Goal: Navigation & Orientation: Find specific page/section

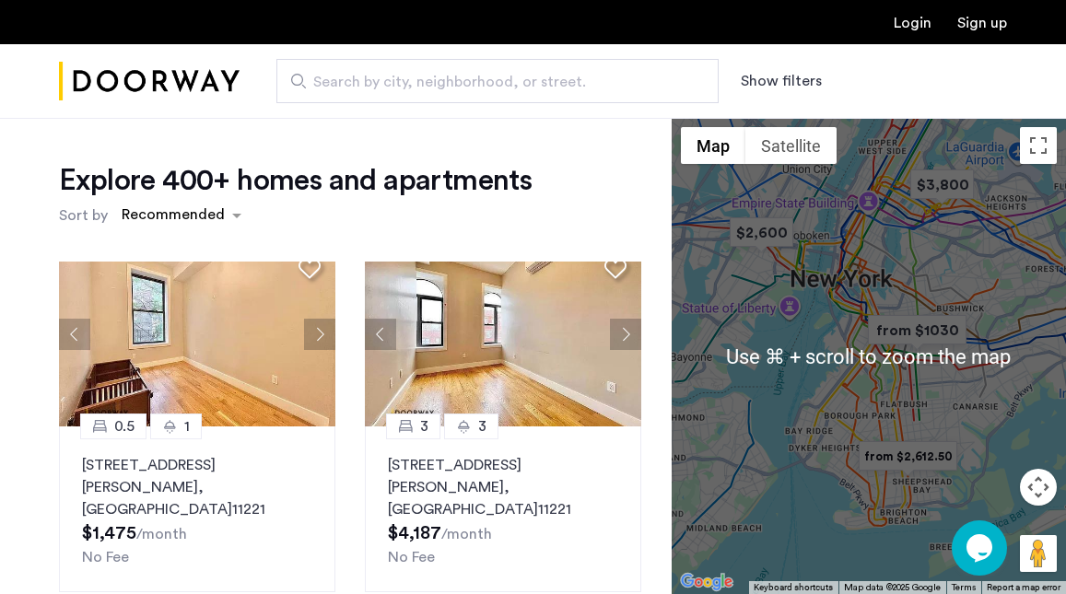
scroll to position [8, 0]
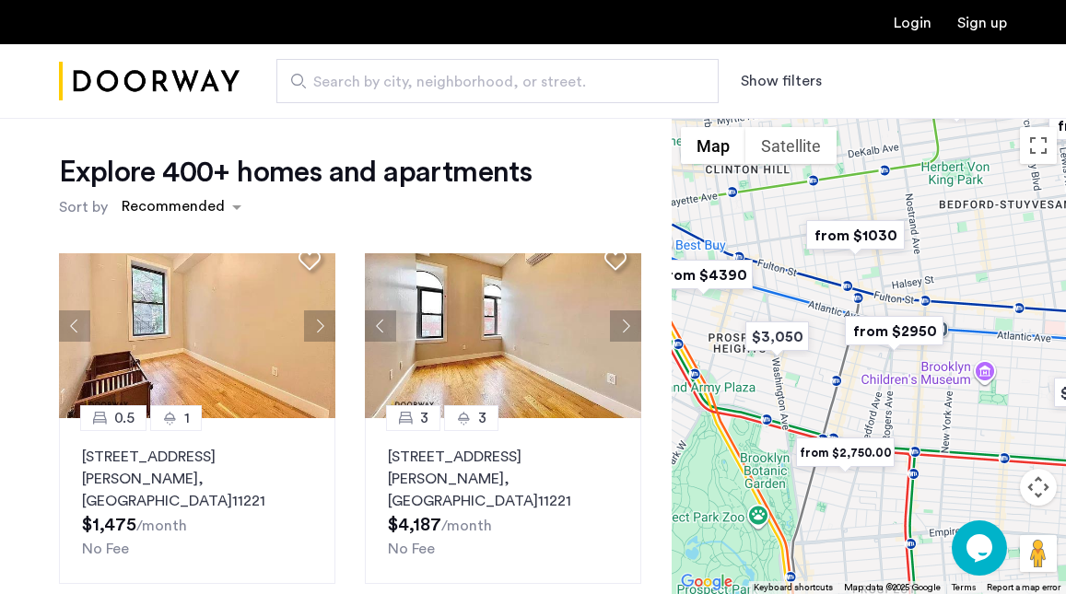
drag, startPoint x: 838, startPoint y: 293, endPoint x: 1032, endPoint y: 339, distance: 199.8
click at [1032, 339] on div at bounding box center [869, 356] width 394 height 476
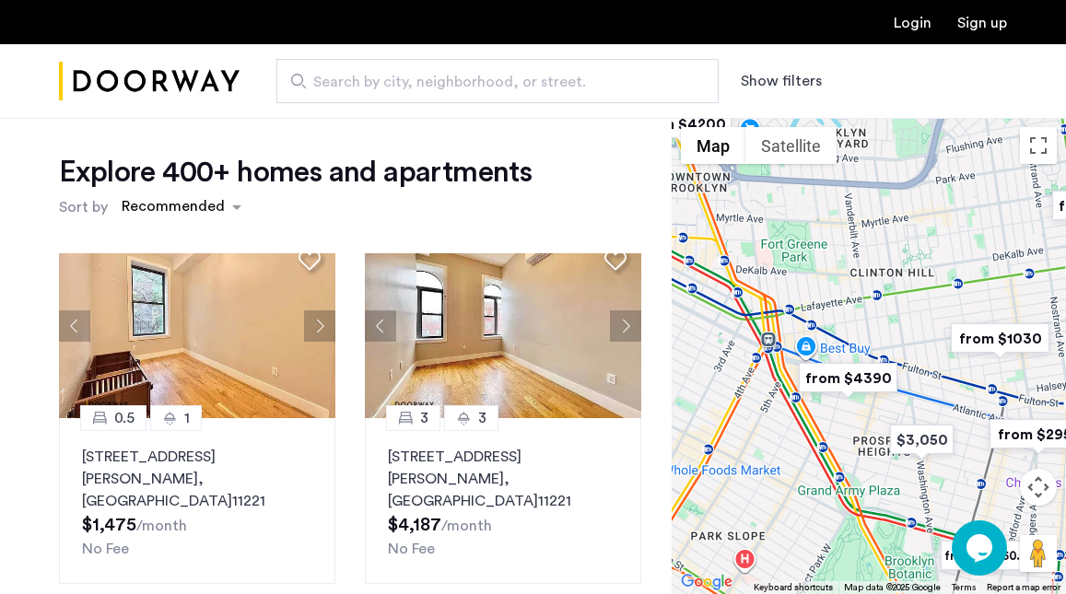
drag, startPoint x: 860, startPoint y: 290, endPoint x: 1006, endPoint y: 393, distance: 179.2
click at [1006, 393] on div at bounding box center [869, 356] width 394 height 476
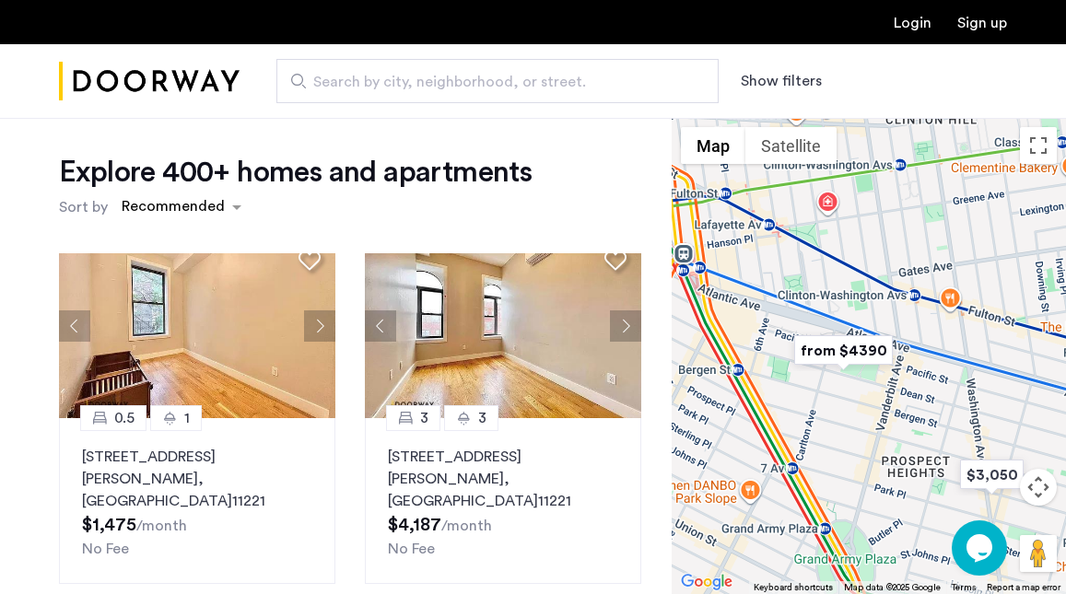
drag, startPoint x: 852, startPoint y: 394, endPoint x: 876, endPoint y: 264, distance: 133.0
click at [876, 264] on div at bounding box center [869, 356] width 394 height 476
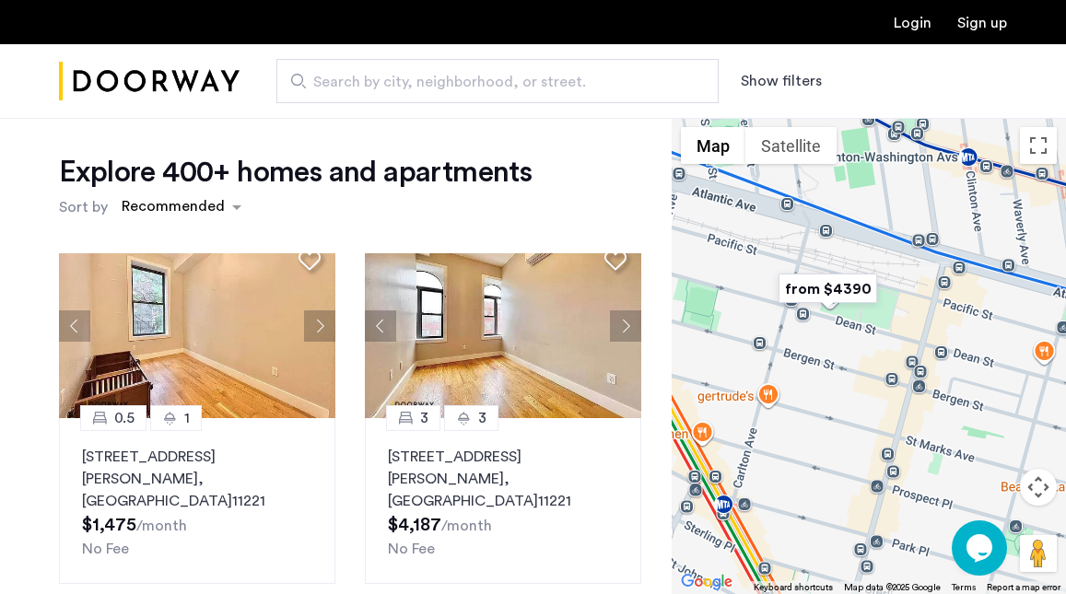
drag, startPoint x: 874, startPoint y: 385, endPoint x: 856, endPoint y: 346, distance: 42.5
click at [856, 346] on div at bounding box center [869, 356] width 394 height 476
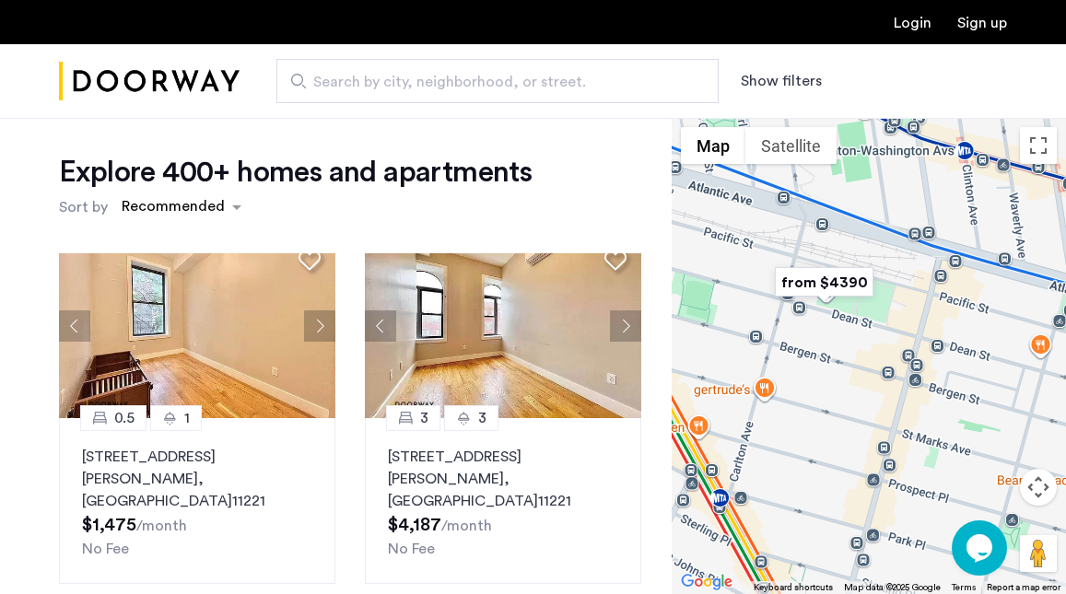
click at [836, 277] on img "from $4390" at bounding box center [824, 282] width 113 height 41
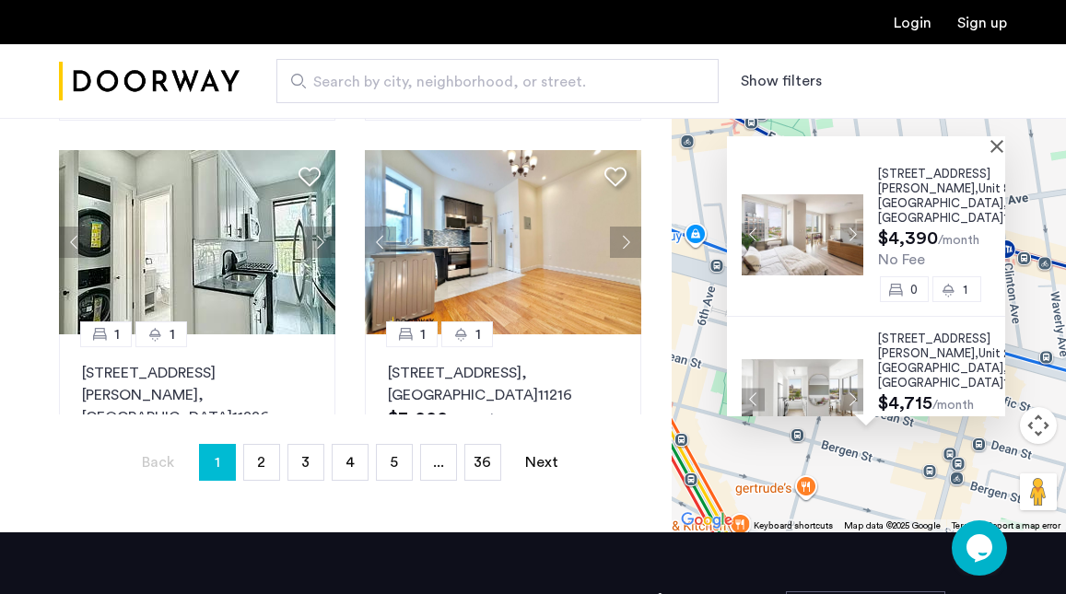
scroll to position [0, 0]
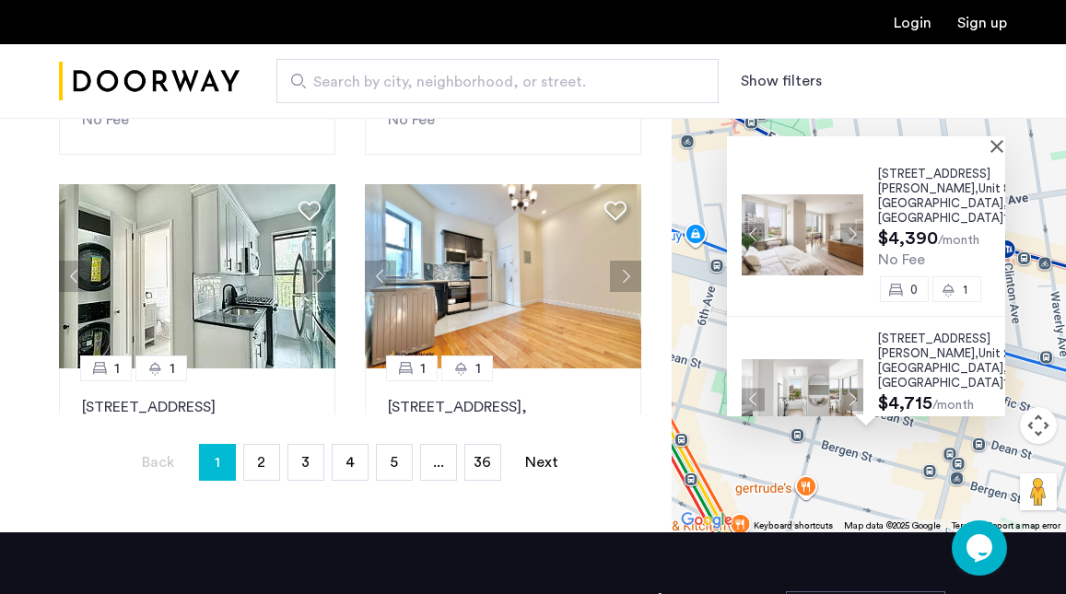
click at [800, 71] on button "Show filters" at bounding box center [781, 81] width 81 height 22
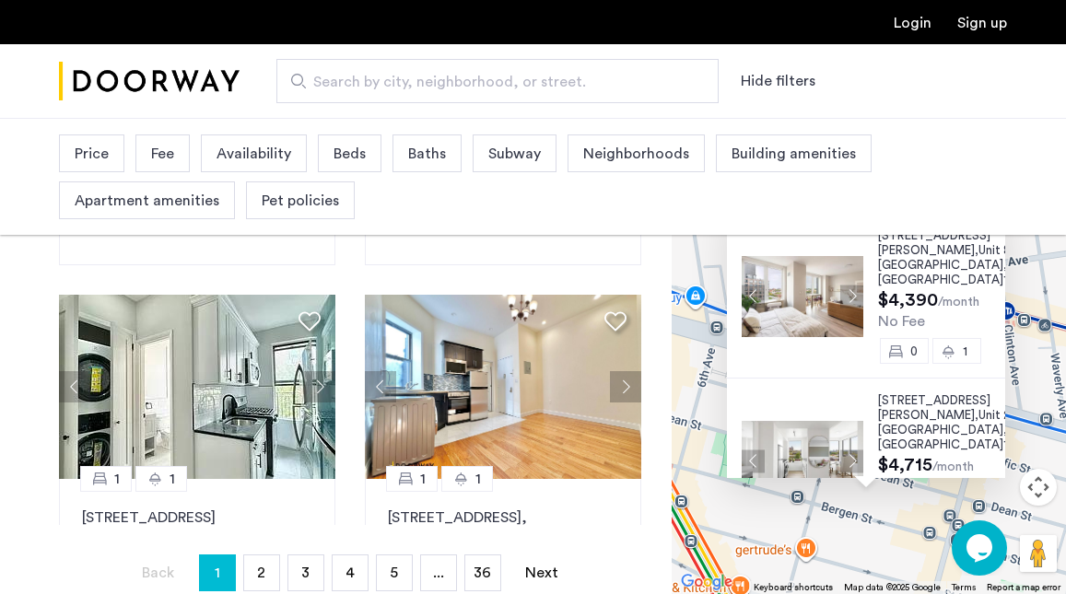
click at [345, 151] on span "Beds" at bounding box center [350, 154] width 32 height 22
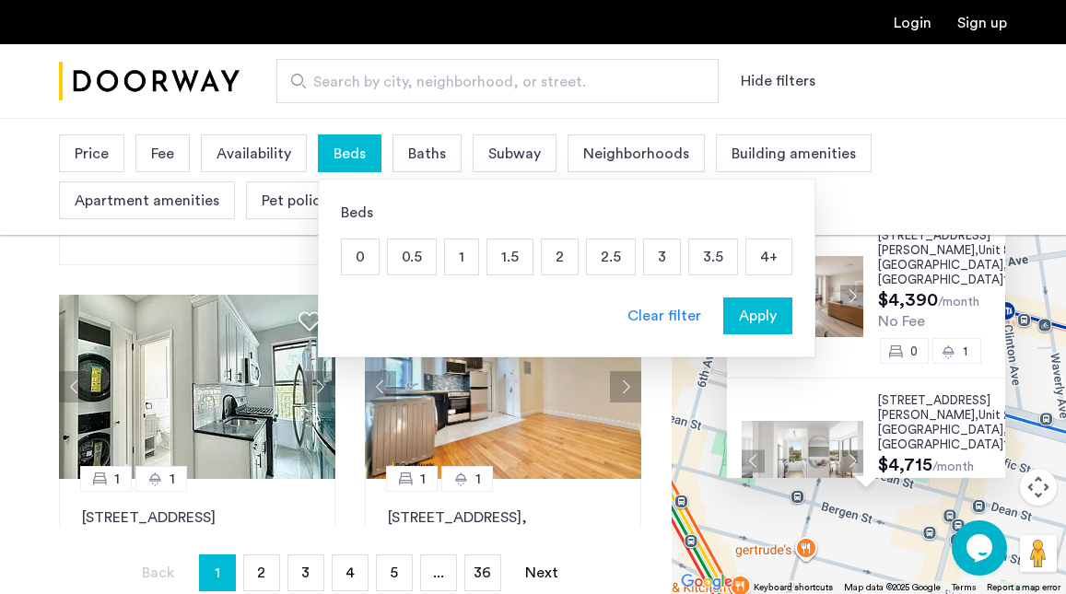
click at [565, 262] on p "2" at bounding box center [560, 257] width 36 height 35
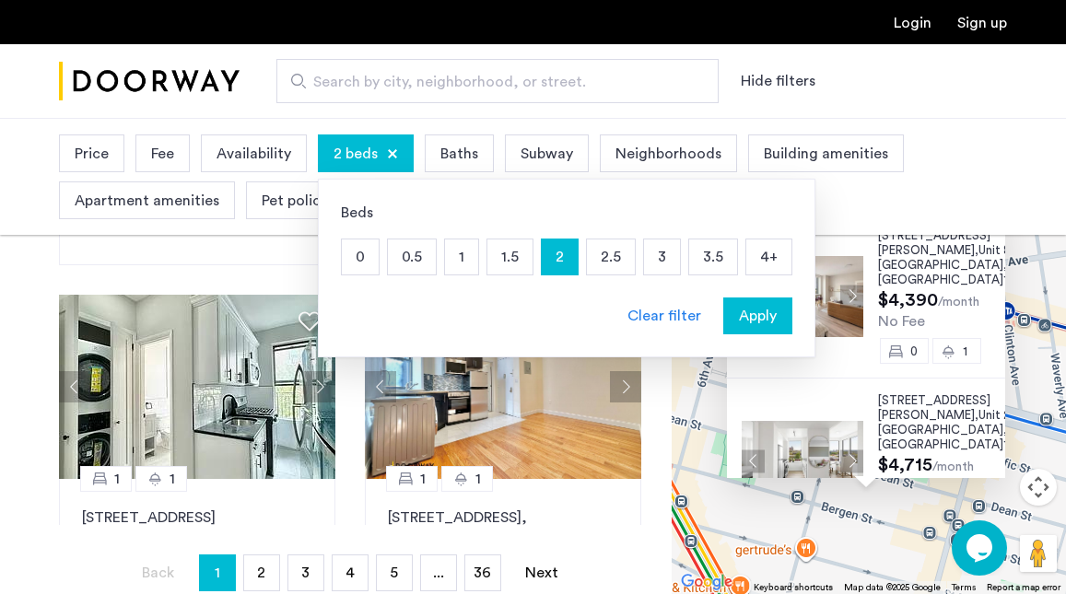
click at [604, 261] on p "2.5" at bounding box center [611, 257] width 48 height 35
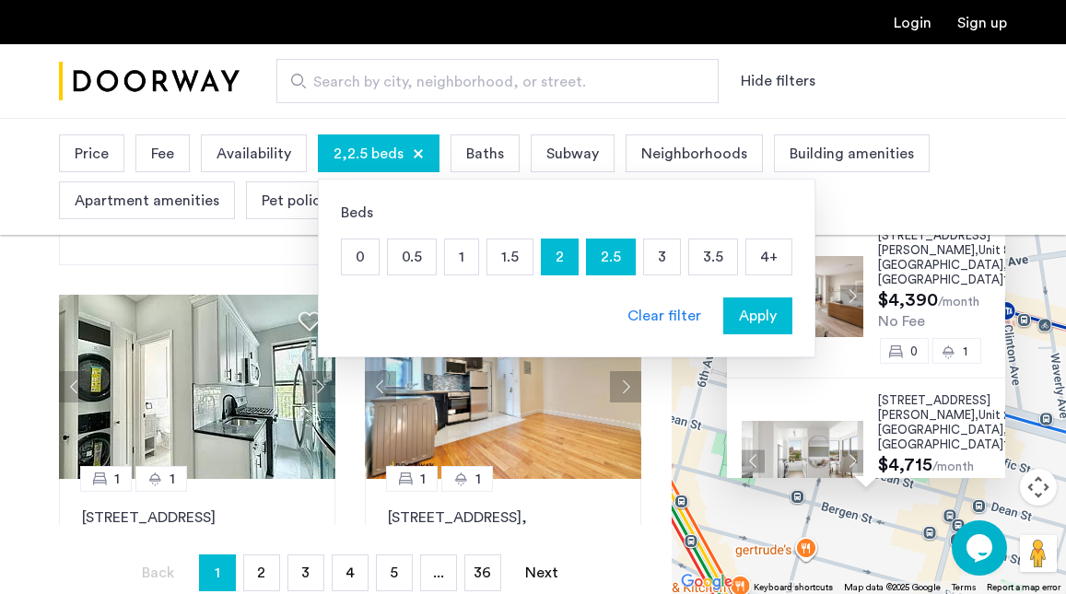
click at [645, 254] on p "3" at bounding box center [662, 257] width 36 height 35
click at [521, 263] on p "1.5" at bounding box center [509, 257] width 45 height 35
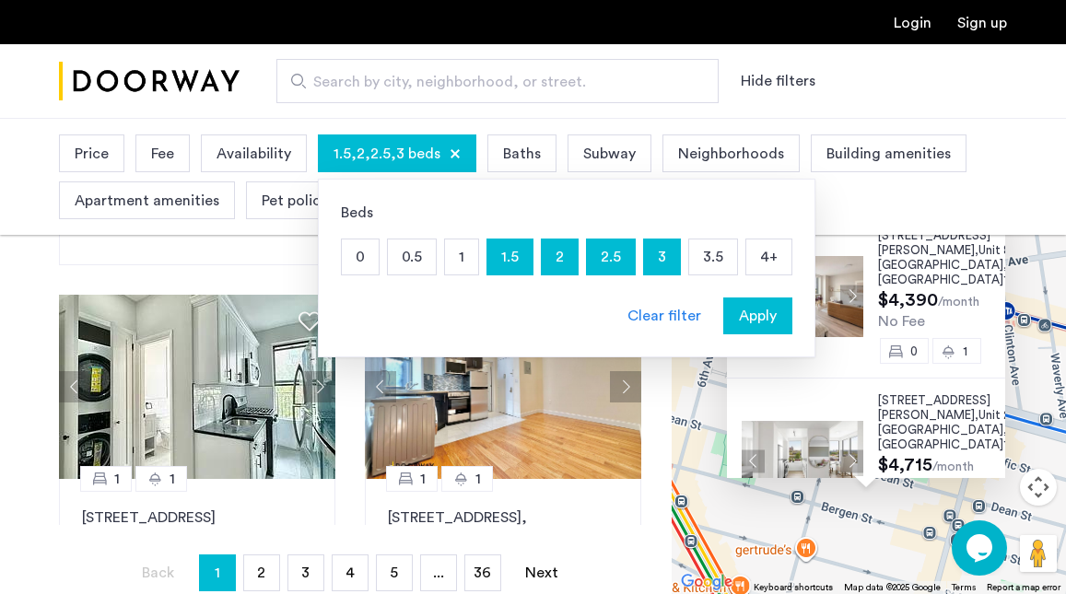
click at [757, 323] on span "Apply" at bounding box center [758, 316] width 38 height 22
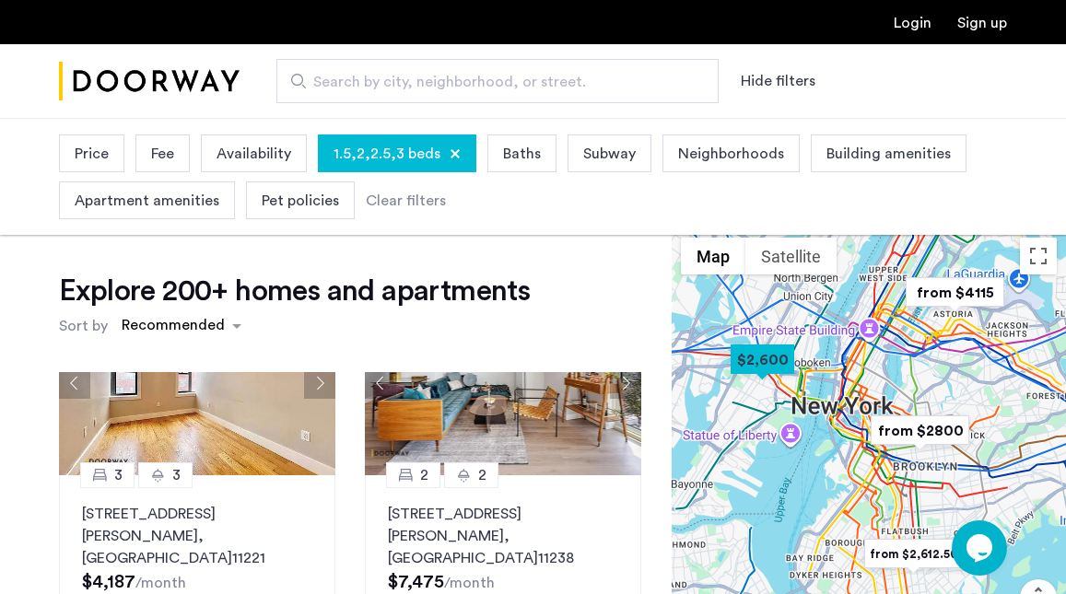
scroll to position [98, 0]
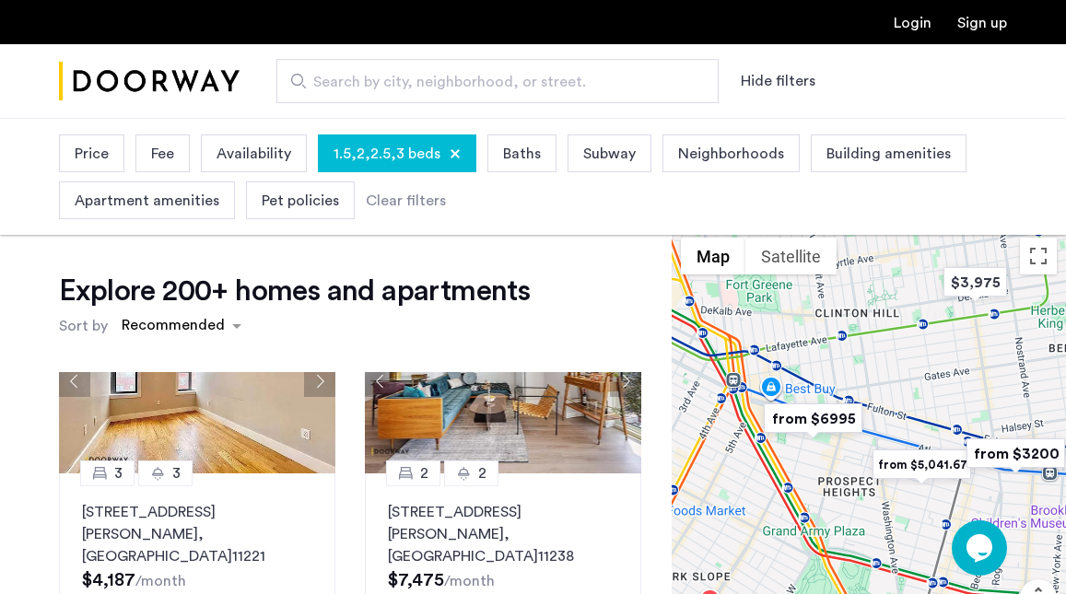
drag, startPoint x: 838, startPoint y: 458, endPoint x: 932, endPoint y: 354, distance: 140.3
click at [932, 354] on div "To navigate, press the arrow keys." at bounding box center [869, 467] width 394 height 476
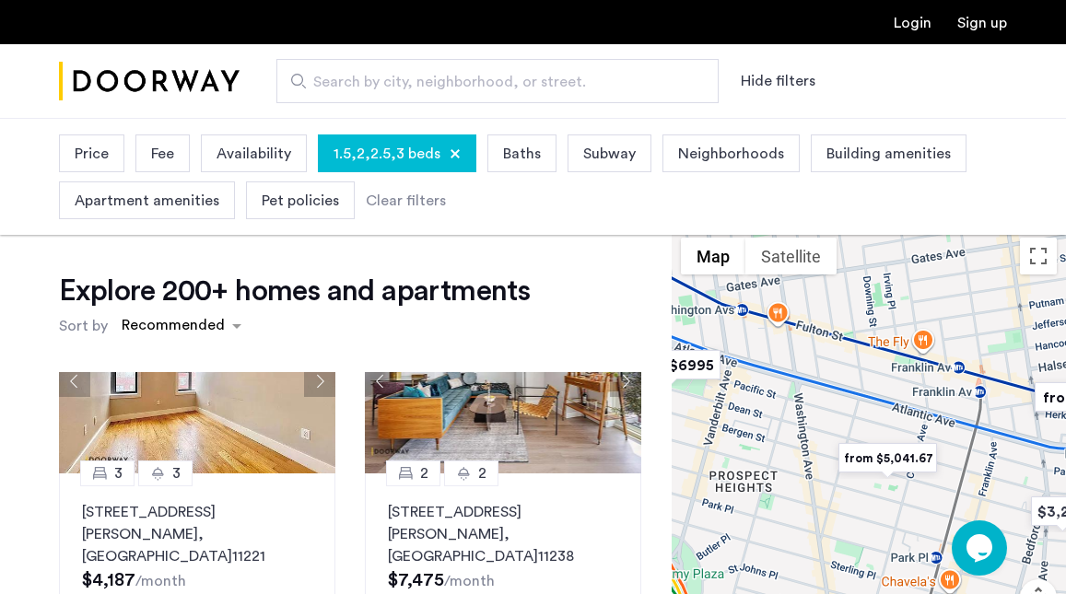
drag, startPoint x: 898, startPoint y: 410, endPoint x: 844, endPoint y: 287, distance: 134.9
click at [844, 287] on div "To navigate, press the arrow keys." at bounding box center [869, 467] width 394 height 476
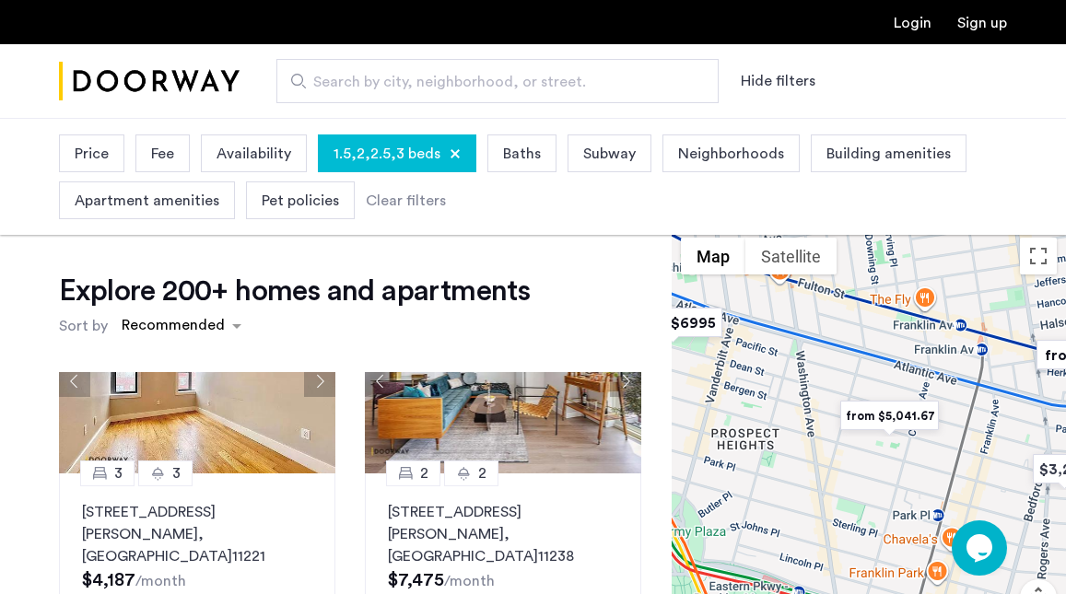
drag, startPoint x: 806, startPoint y: 557, endPoint x: 961, endPoint y: 452, distance: 187.1
click at [961, 452] on div "To navigate, press the arrow keys." at bounding box center [869, 467] width 394 height 476
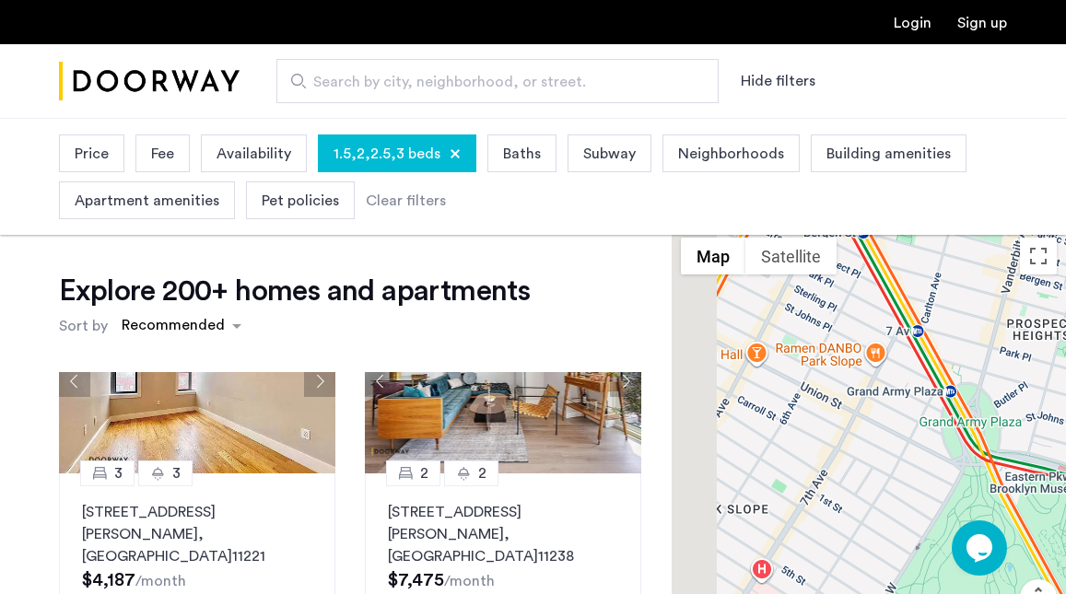
drag, startPoint x: 774, startPoint y: 405, endPoint x: 882, endPoint y: 447, distance: 115.8
click at [882, 447] on div "To navigate, press the arrow keys." at bounding box center [869, 467] width 394 height 476
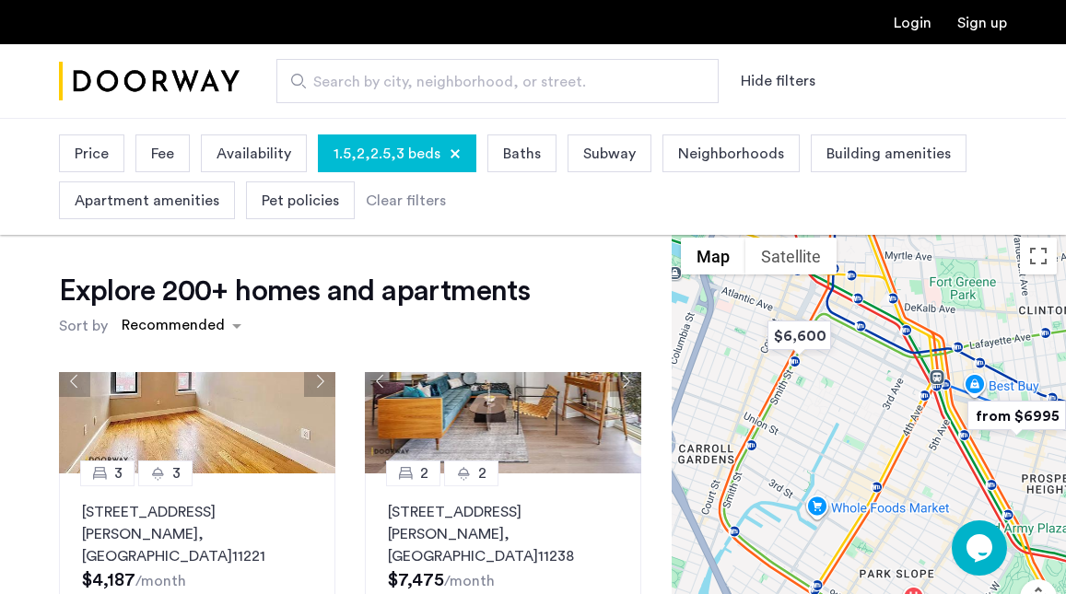
drag, startPoint x: 827, startPoint y: 379, endPoint x: 894, endPoint y: 462, distance: 106.2
click at [894, 462] on div "To navigate, press the arrow keys." at bounding box center [869, 467] width 394 height 476
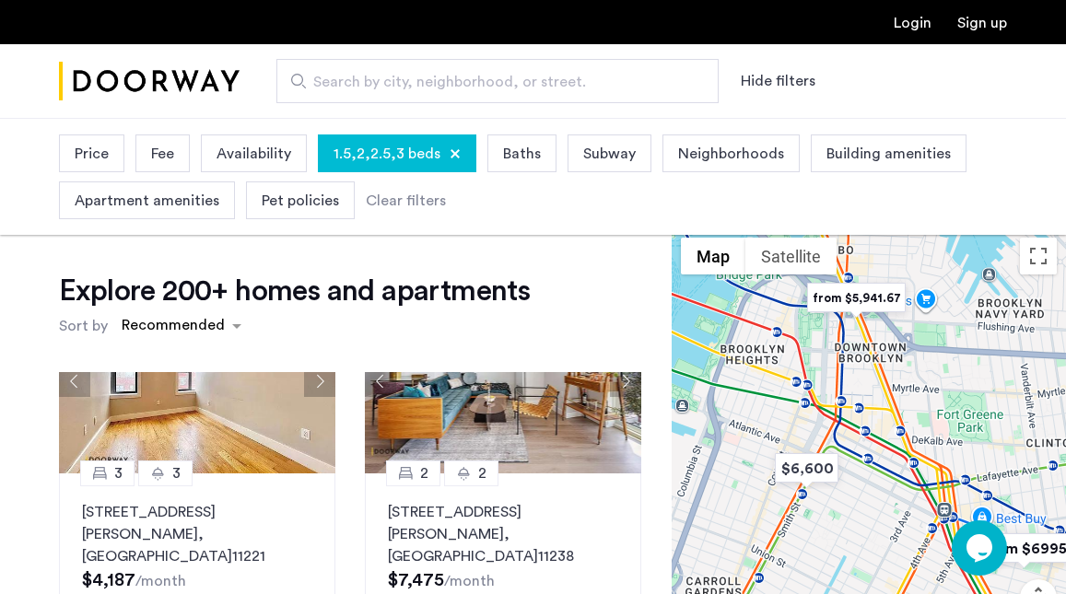
drag, startPoint x: 758, startPoint y: 337, endPoint x: 758, endPoint y: 455, distance: 117.9
click at [758, 455] on div "To navigate, press the arrow keys." at bounding box center [869, 467] width 394 height 476
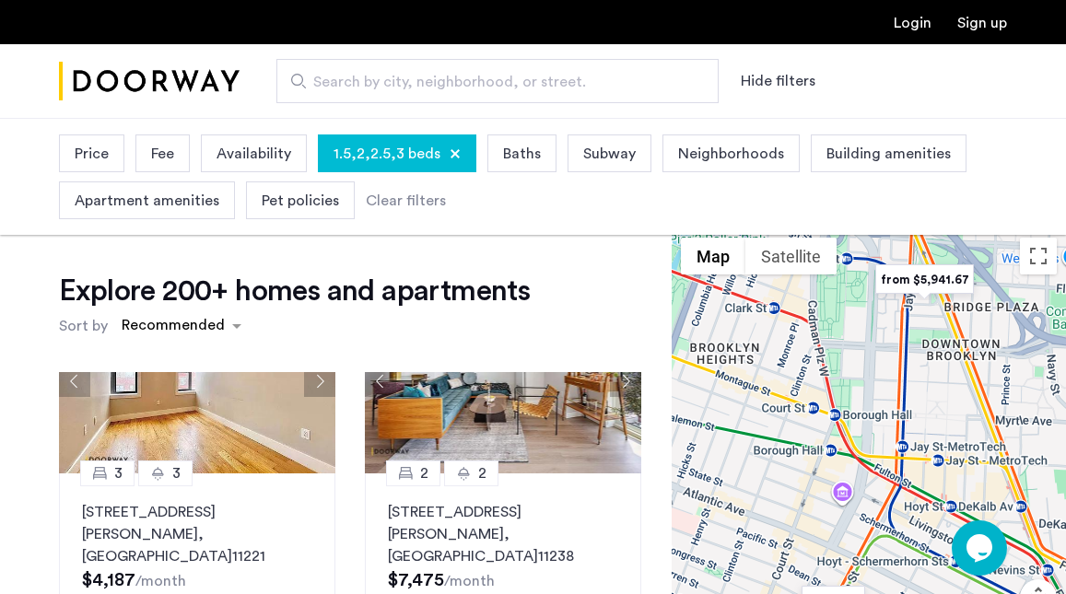
drag, startPoint x: 740, startPoint y: 344, endPoint x: 628, endPoint y: 267, distance: 136.0
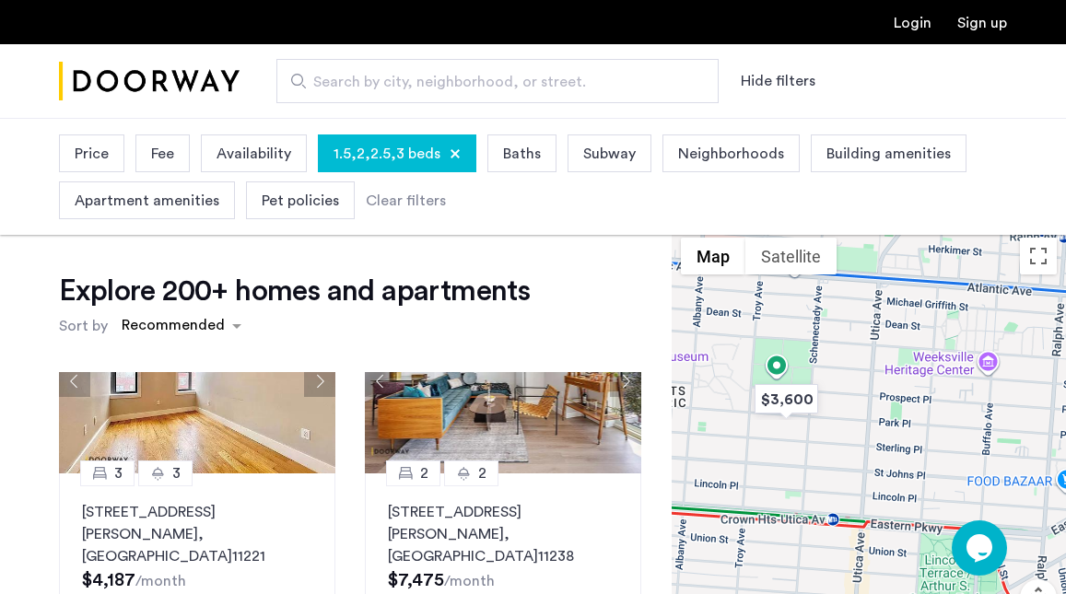
drag, startPoint x: 823, startPoint y: 345, endPoint x: 902, endPoint y: 405, distance: 99.3
click at [902, 405] on div "To navigate, press the arrow keys." at bounding box center [869, 467] width 394 height 476
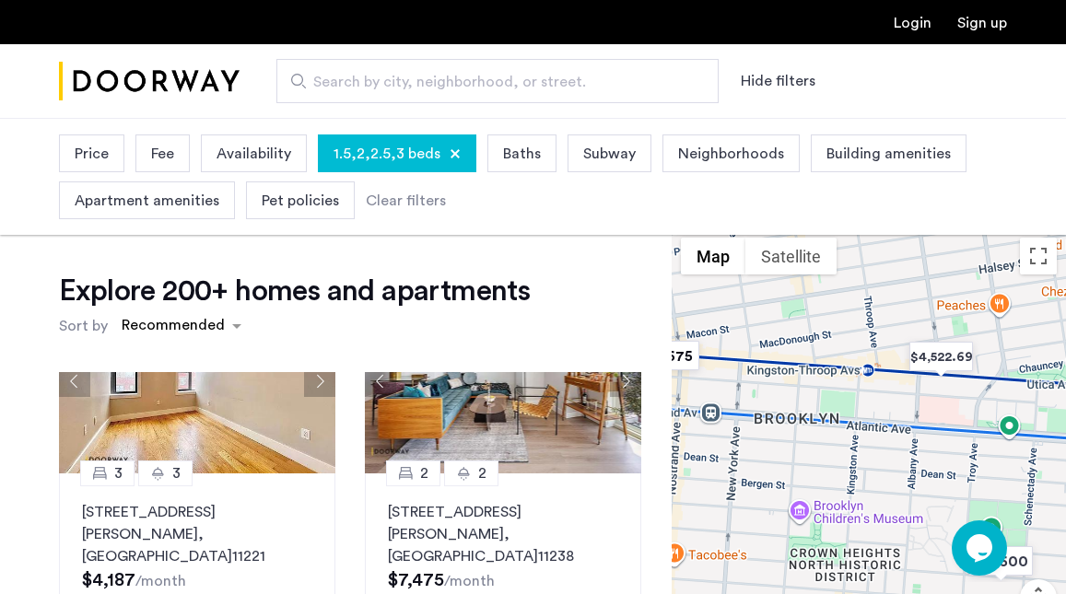
drag, startPoint x: 771, startPoint y: 356, endPoint x: 1040, endPoint y: 535, distance: 323.6
click at [1017, 524] on div "To navigate, press the arrow keys." at bounding box center [869, 467] width 394 height 476
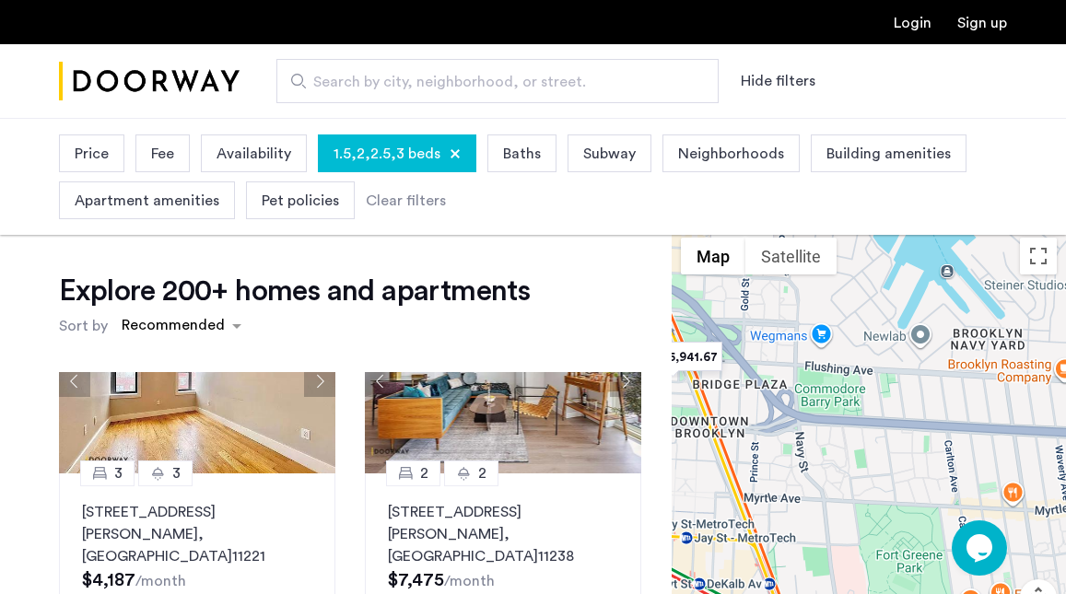
drag, startPoint x: 920, startPoint y: 455, endPoint x: 801, endPoint y: 349, distance: 159.2
click at [801, 349] on div "To navigate, press the arrow keys." at bounding box center [869, 467] width 394 height 476
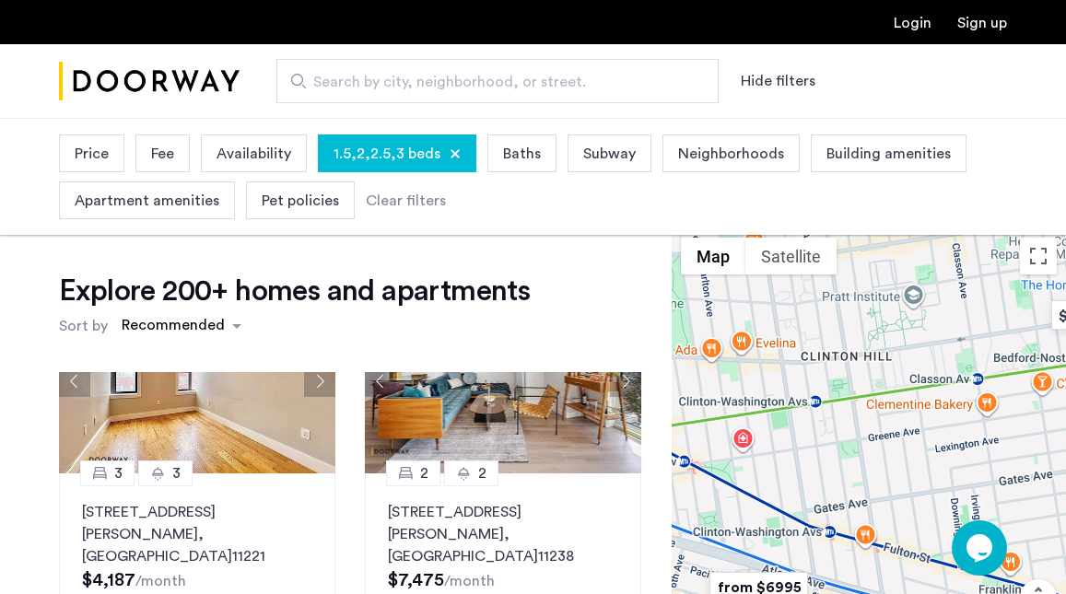
drag, startPoint x: 858, startPoint y: 381, endPoint x: 857, endPoint y: 362, distance: 18.5
click at [857, 362] on div "To navigate, press the arrow keys." at bounding box center [869, 467] width 394 height 476
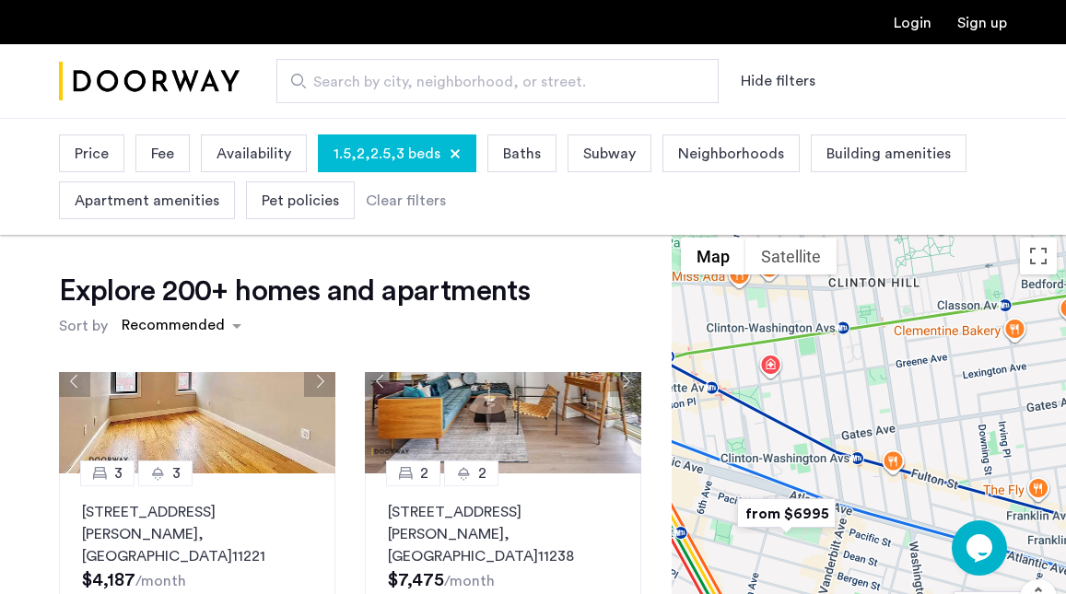
drag, startPoint x: 848, startPoint y: 464, endPoint x: 877, endPoint y: 387, distance: 82.8
click at [877, 393] on div "To navigate, press the arrow keys." at bounding box center [869, 467] width 394 height 476
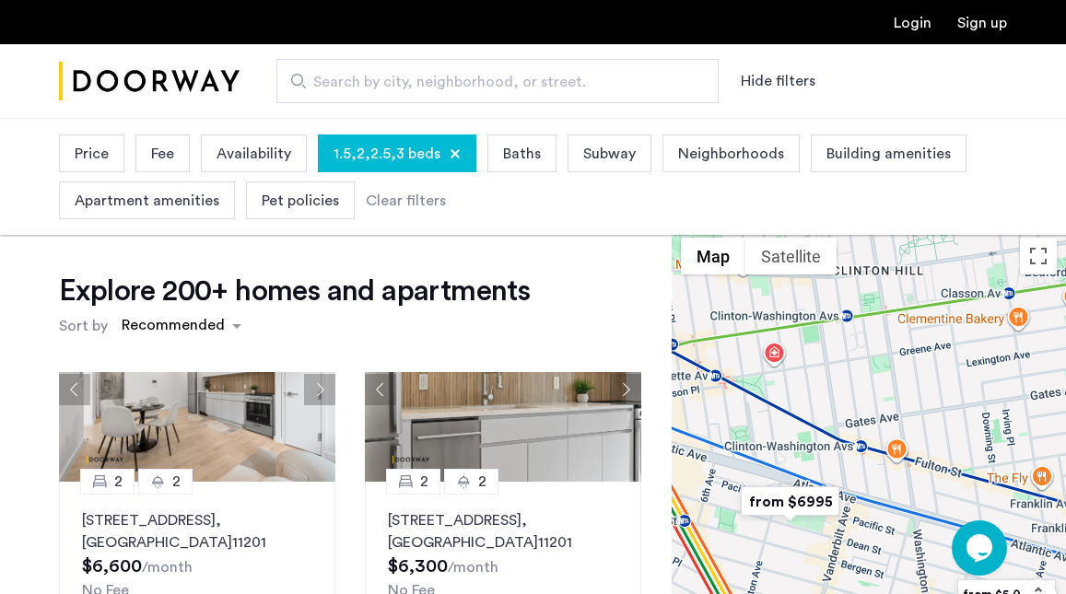
scroll to position [832, 0]
